Goal: Task Accomplishment & Management: Manage account settings

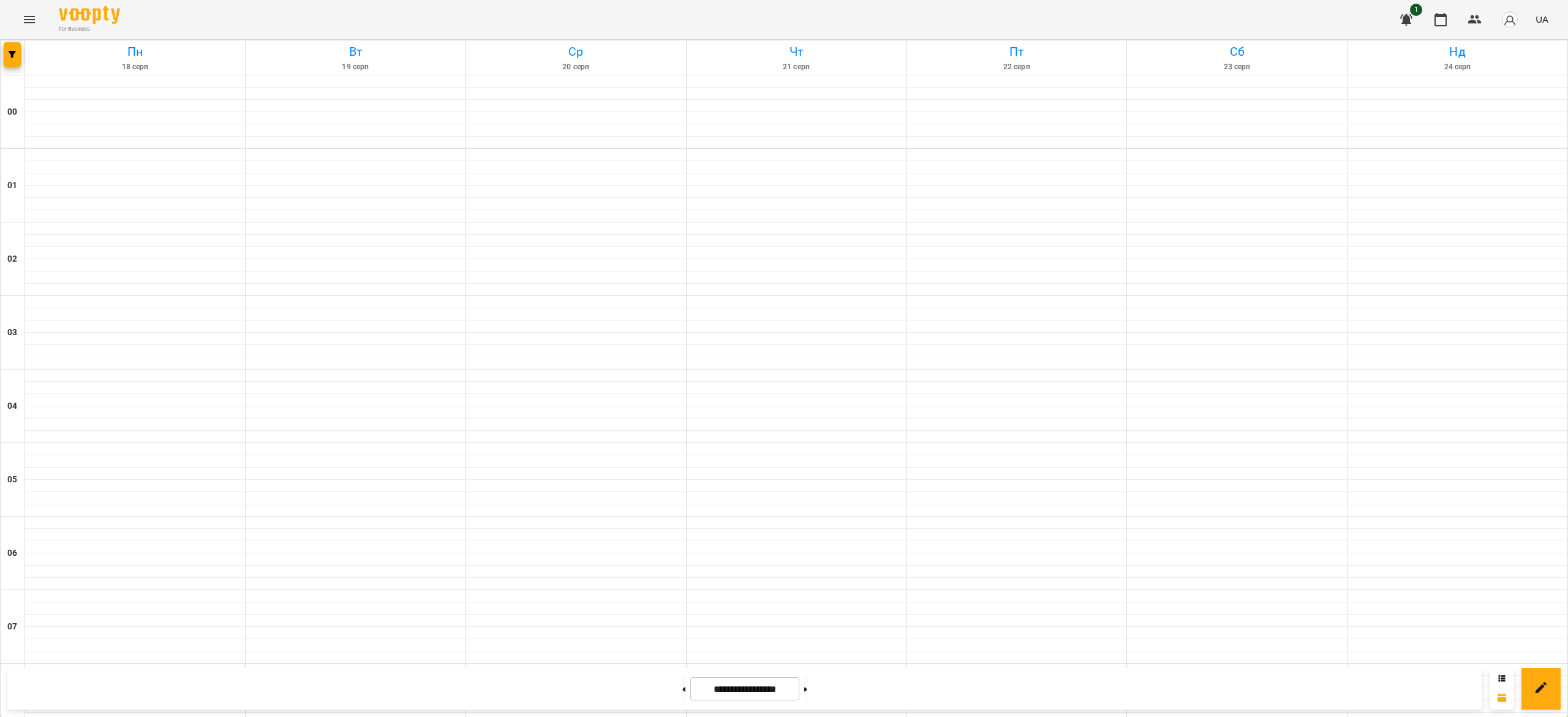
scroll to position [822, 0]
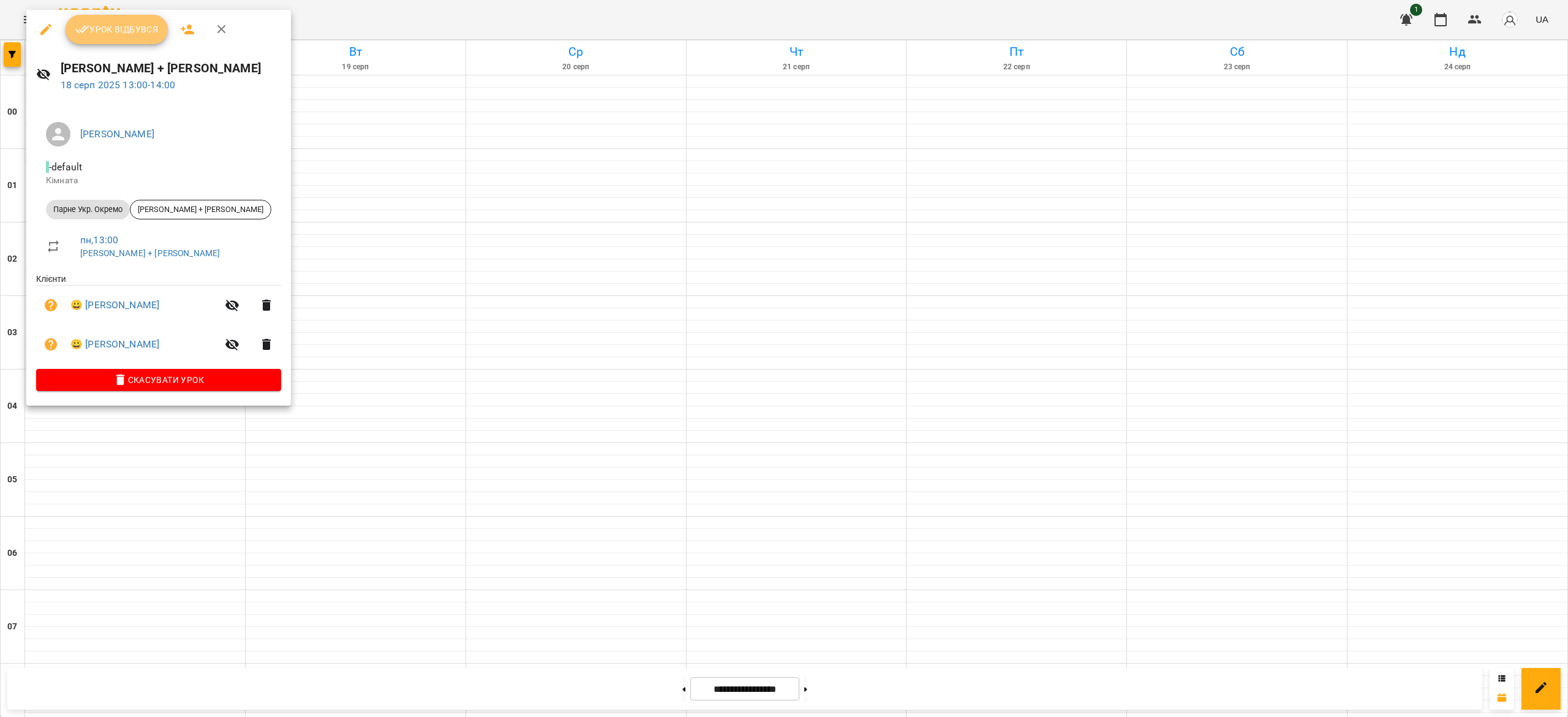
click at [129, 36] on span "Урок відбувся" at bounding box center [116, 29] width 83 height 14
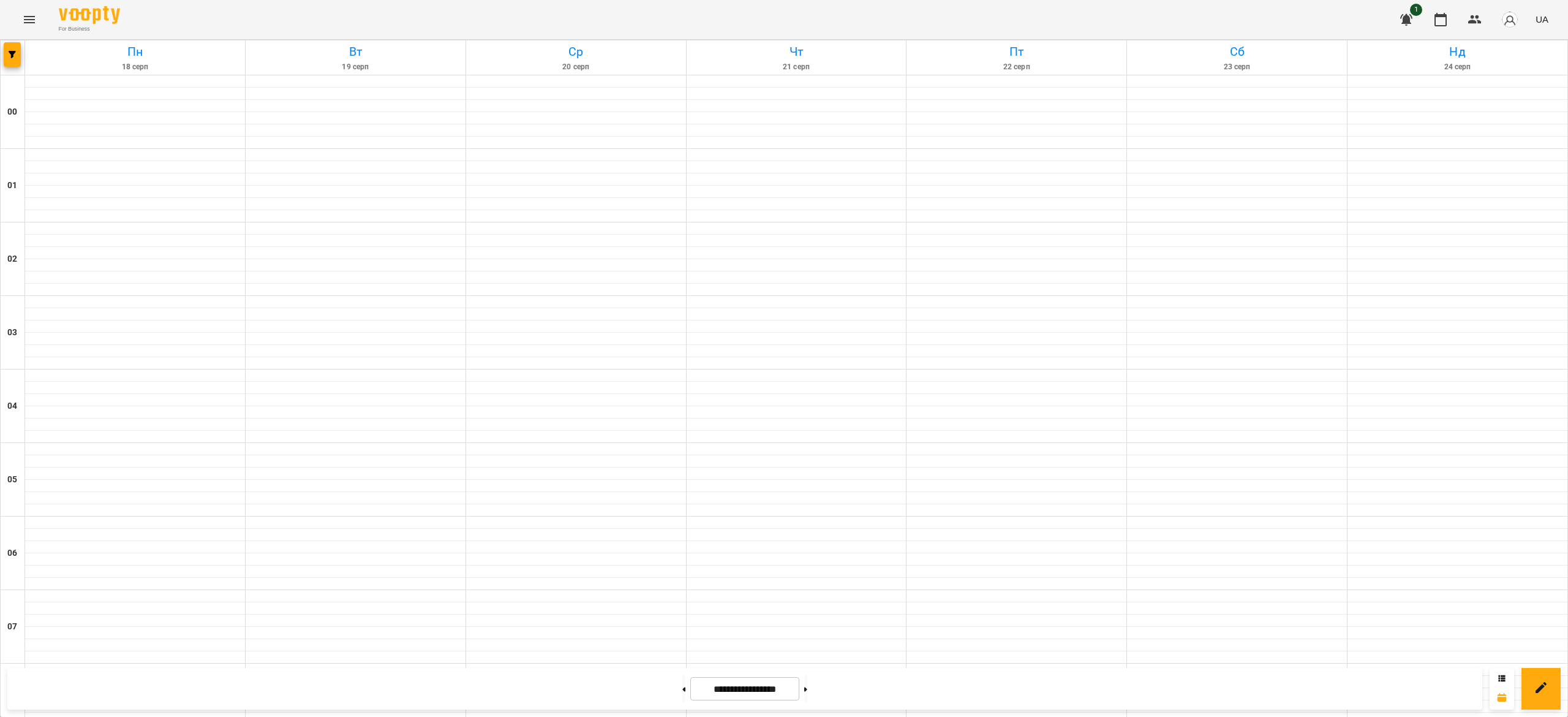
scroll to position [884, 0]
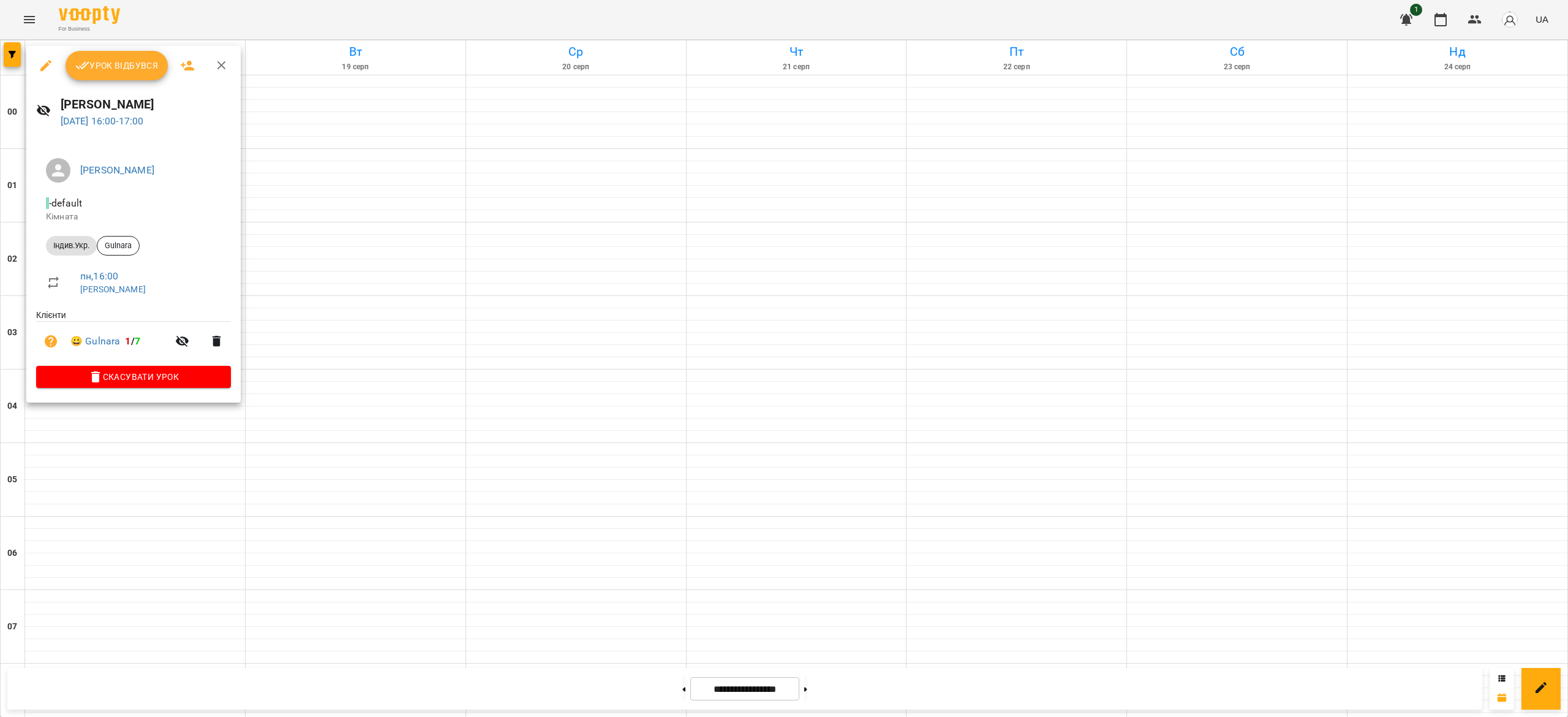
click at [111, 68] on span "Урок відбувся" at bounding box center [116, 65] width 83 height 14
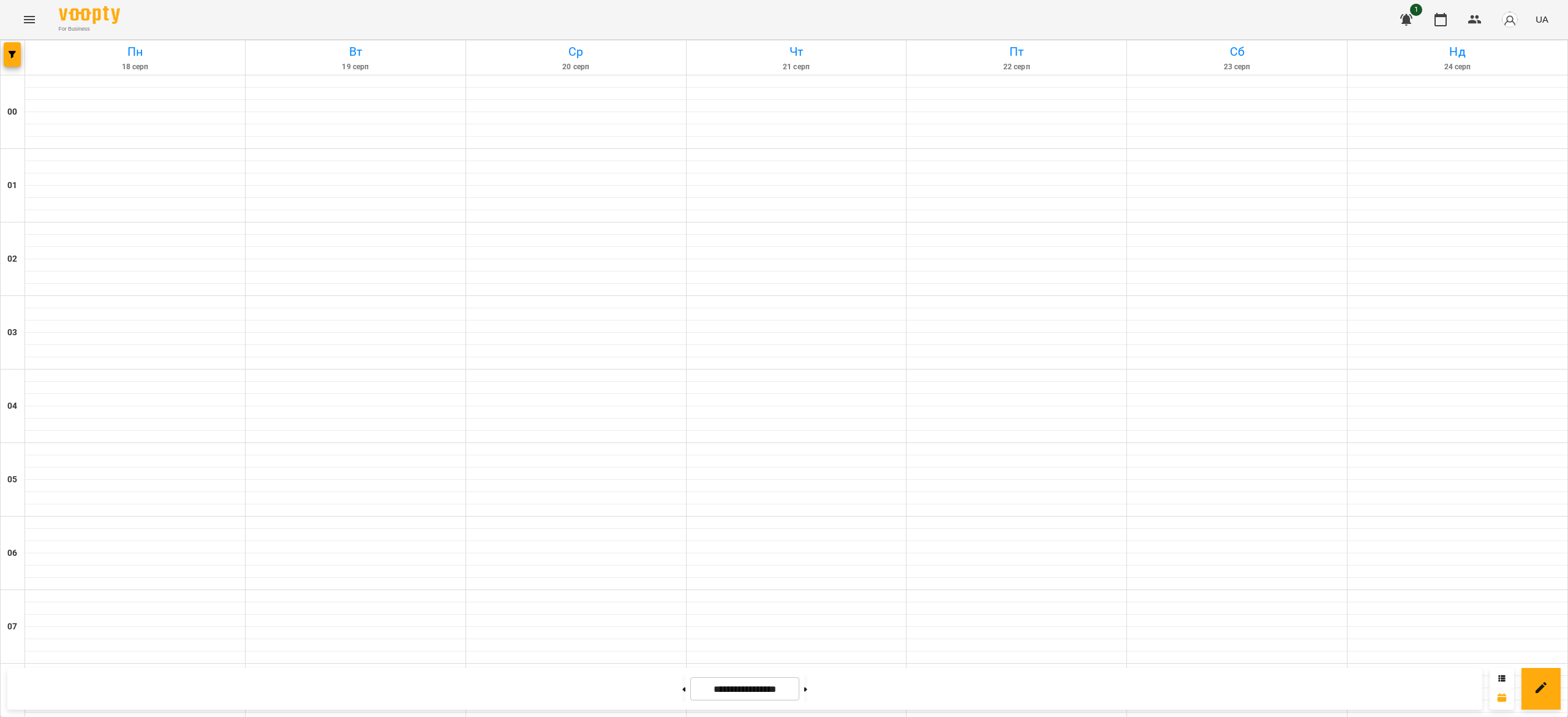
scroll to position [1177, 0]
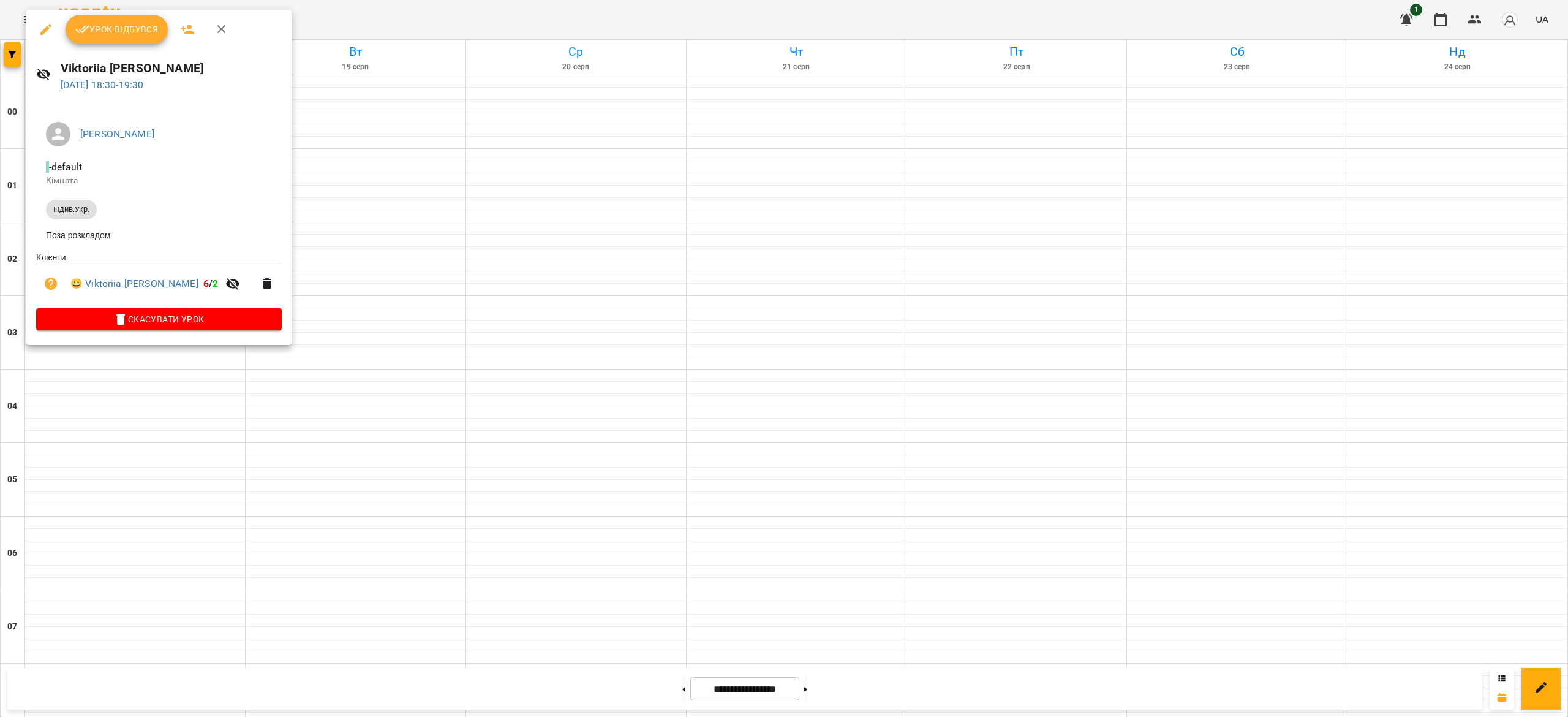
click at [142, 48] on div "Урок відбувся" at bounding box center [158, 29] width 265 height 39
click at [143, 34] on span "Урок відбувся" at bounding box center [116, 29] width 83 height 14
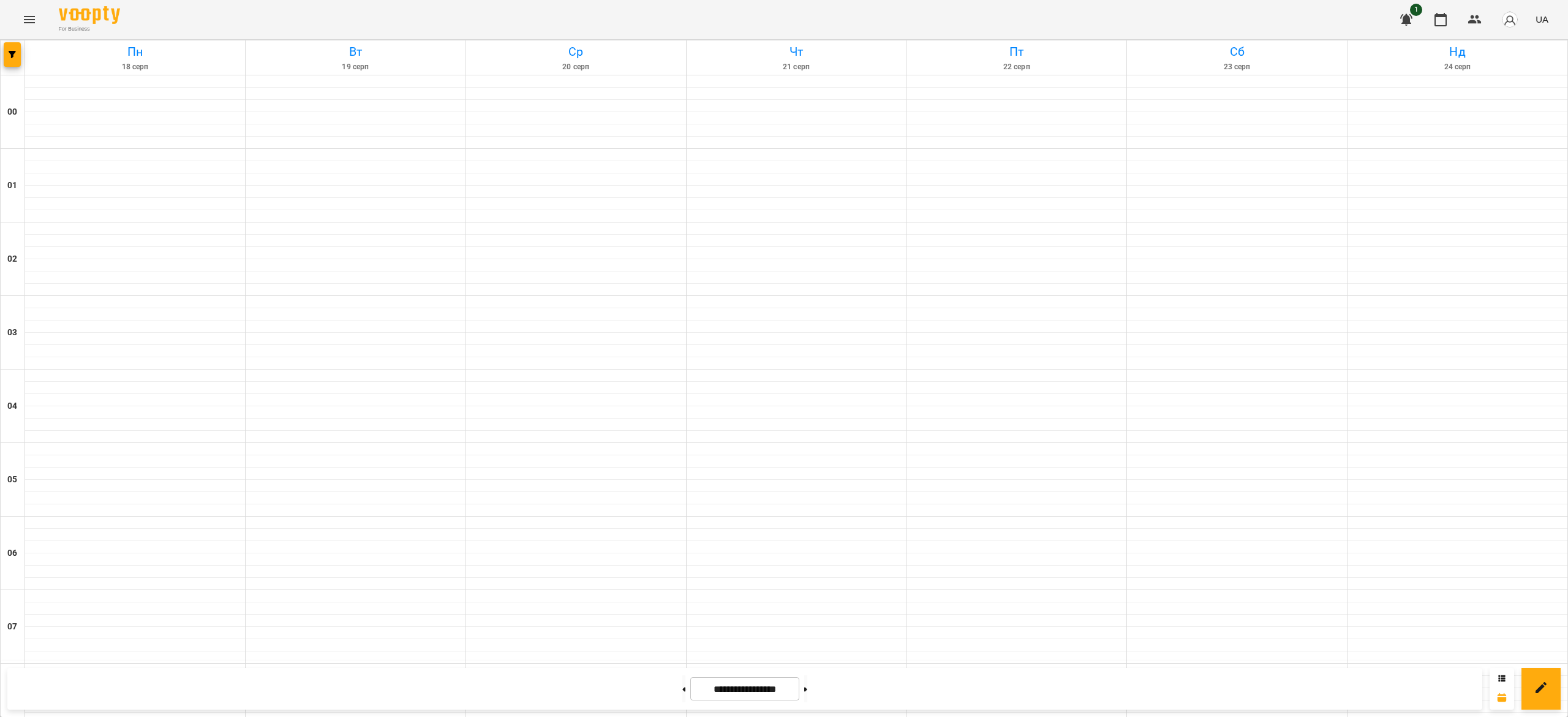
scroll to position [714, 0]
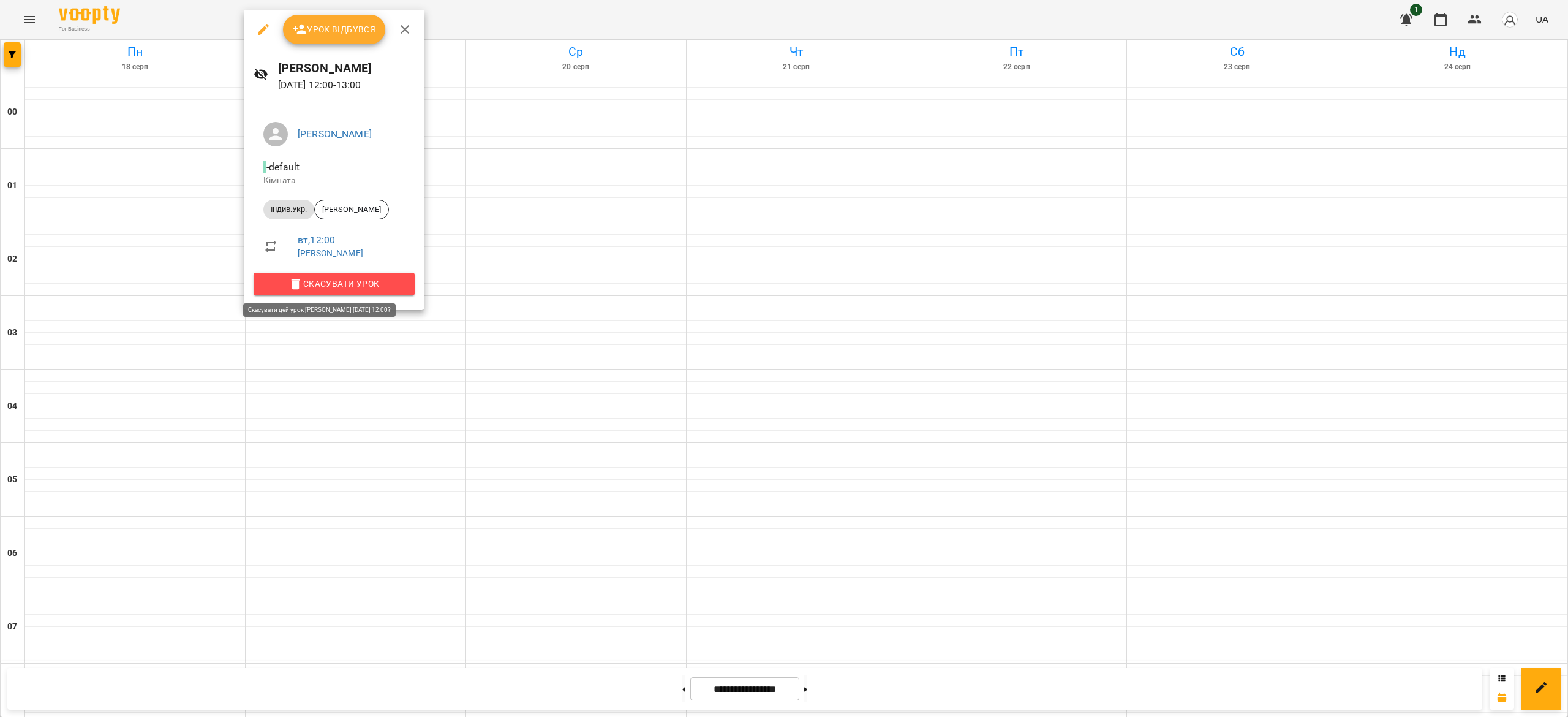
click at [357, 282] on span "Скасувати Урок" at bounding box center [333, 283] width 141 height 14
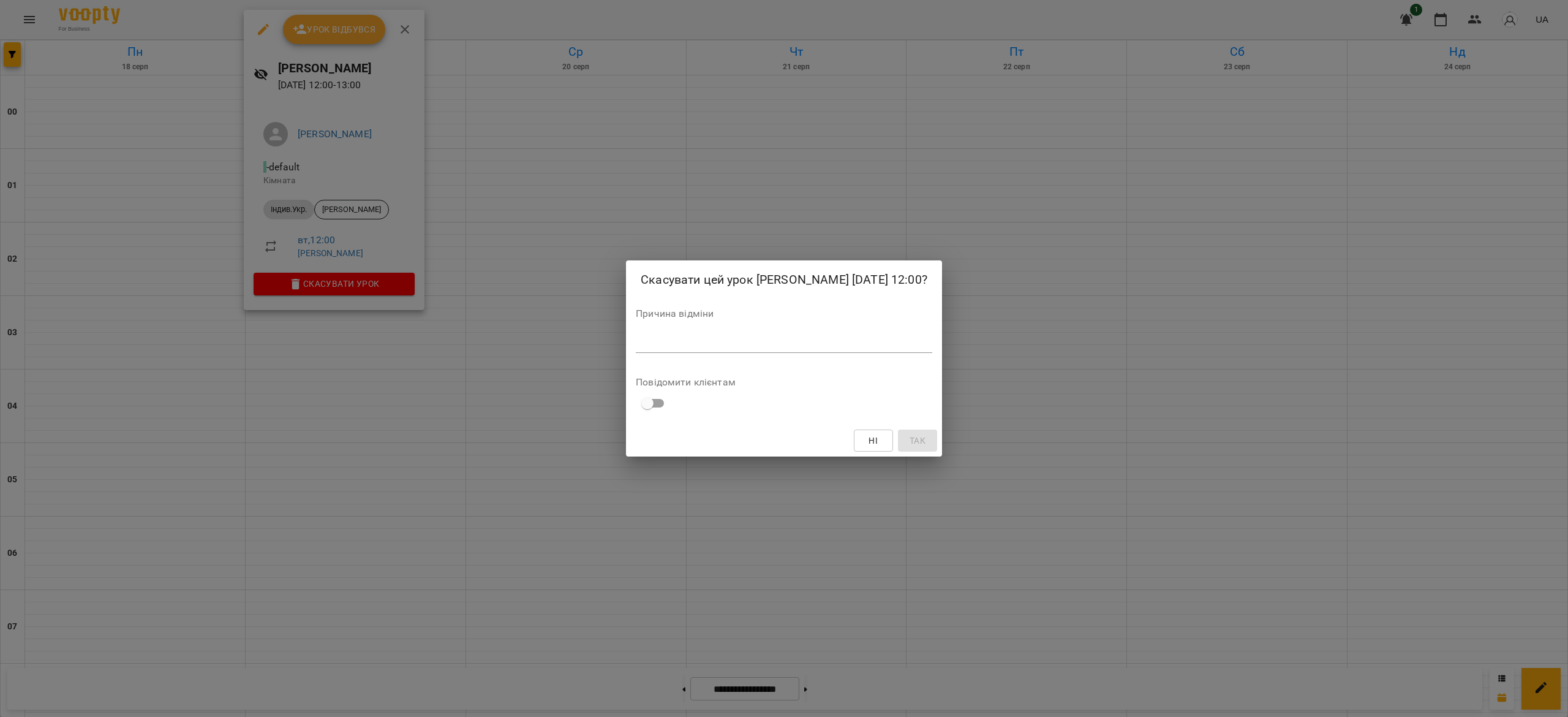
click at [761, 331] on div "Причина відміни *" at bounding box center [784, 333] width 296 height 49
click at [761, 343] on div "*" at bounding box center [784, 343] width 296 height 19
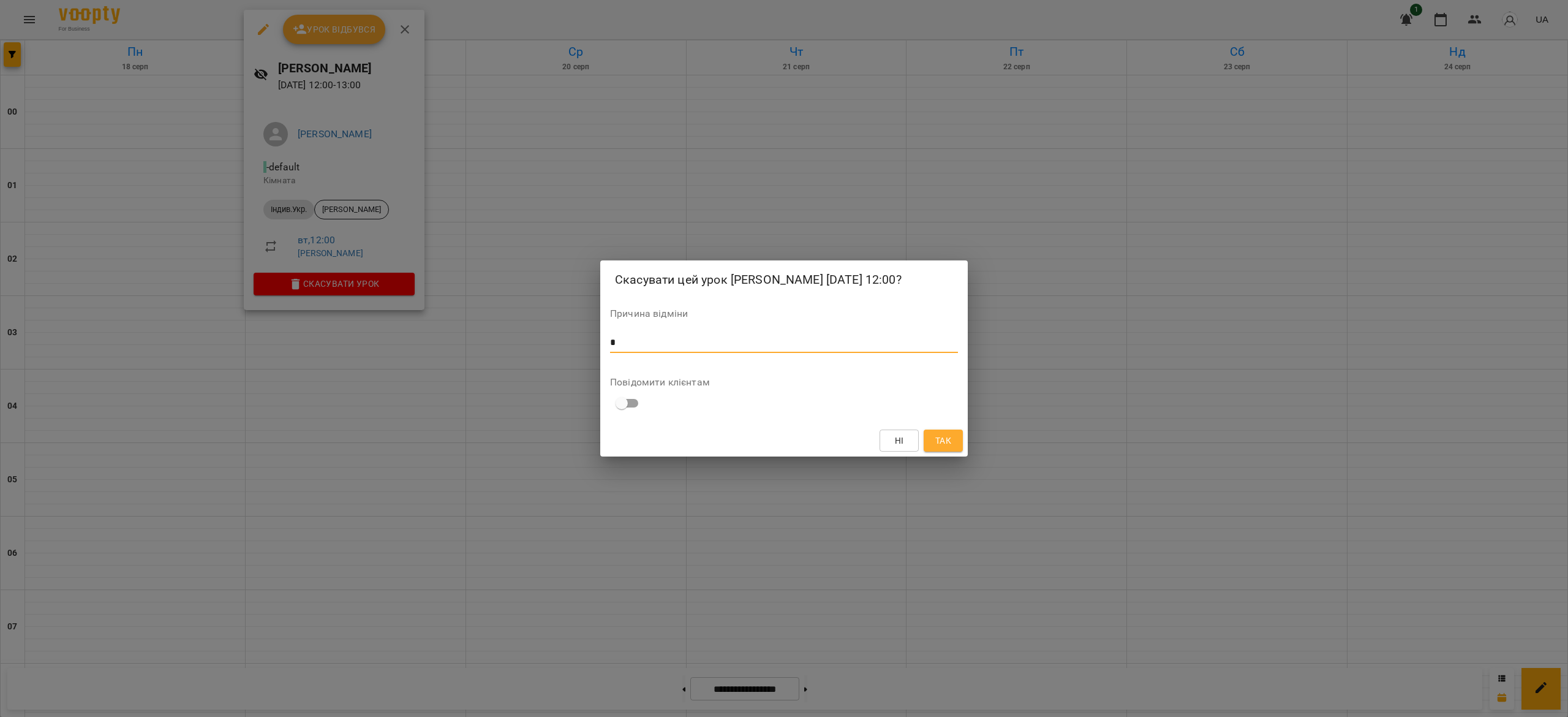
type textarea "*"
click at [939, 451] on button "Так" at bounding box center [943, 440] width 39 height 22
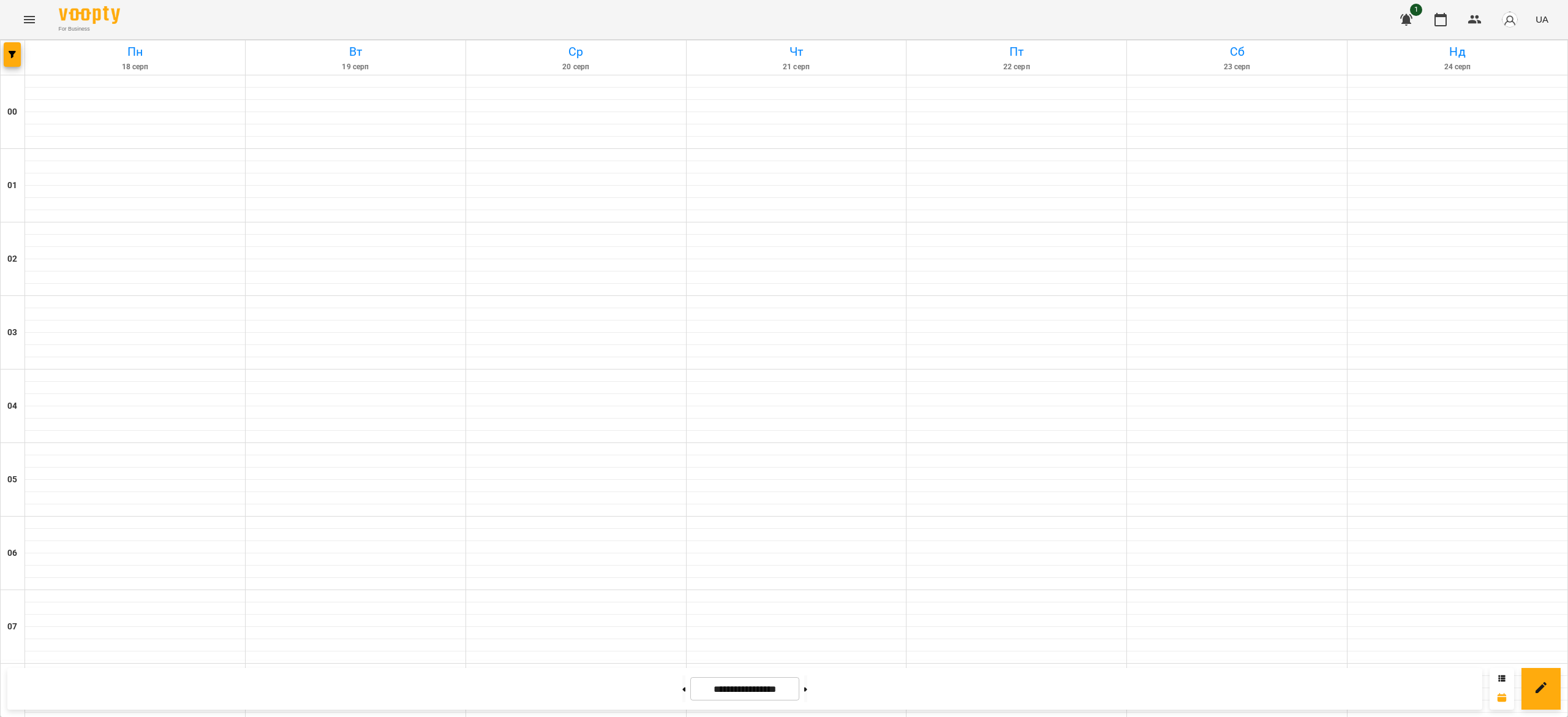
scroll to position [891, 0]
click at [682, 695] on button at bounding box center [684, 688] width 3 height 27
click at [807, 689] on button at bounding box center [806, 688] width 3 height 27
type input "**********"
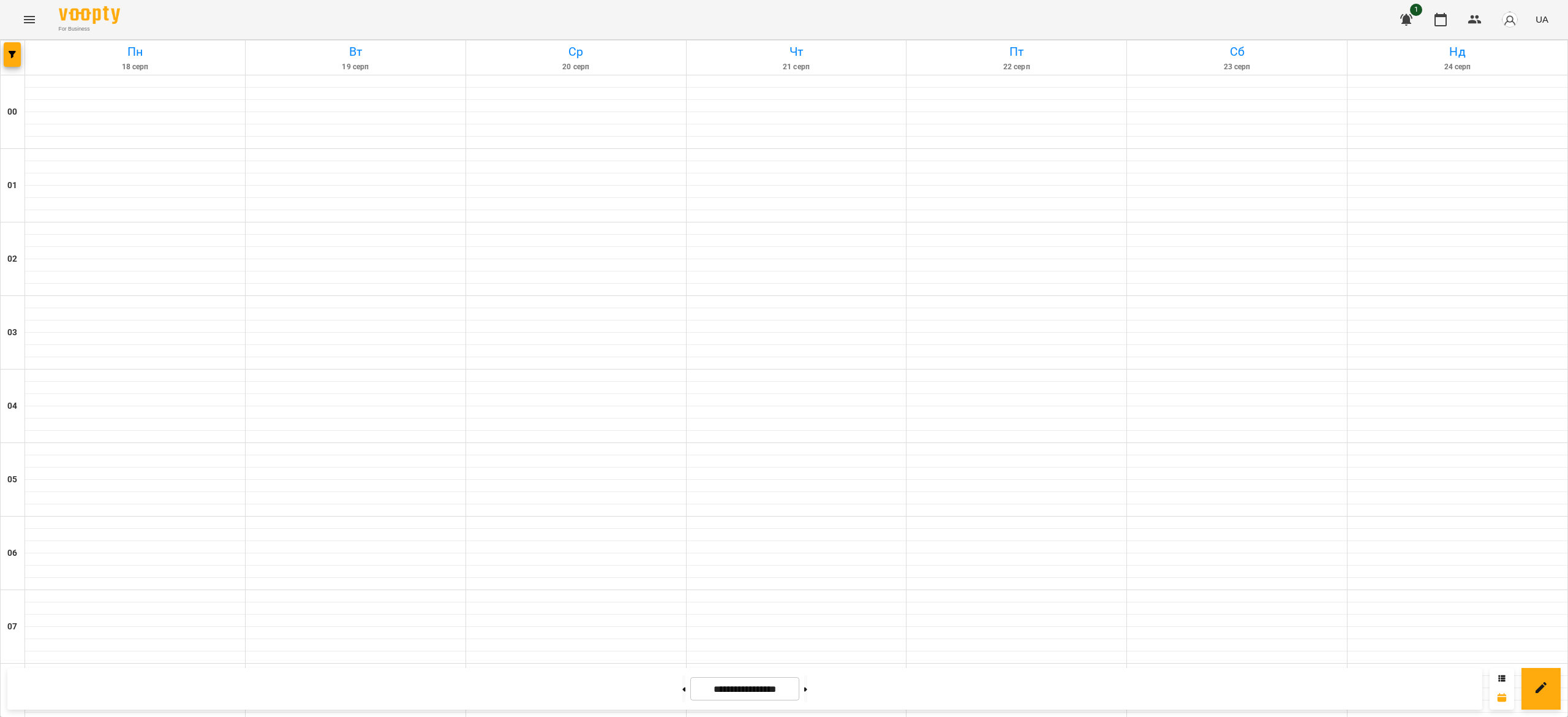
scroll to position [821, 0]
